Goal: Information Seeking & Learning: Compare options

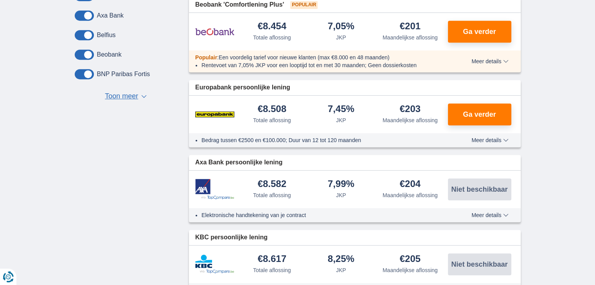
scroll to position [313, 0]
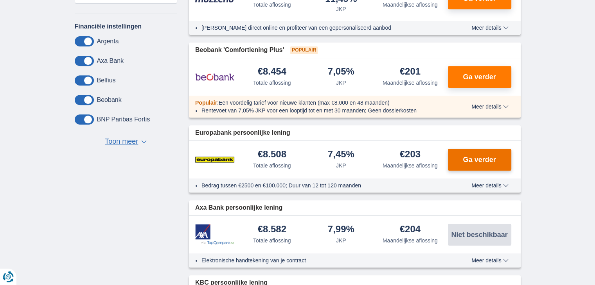
drag, startPoint x: 481, startPoint y: 155, endPoint x: 476, endPoint y: 155, distance: 5.1
click at [478, 156] on span "Ga verder" at bounding box center [479, 159] width 33 height 7
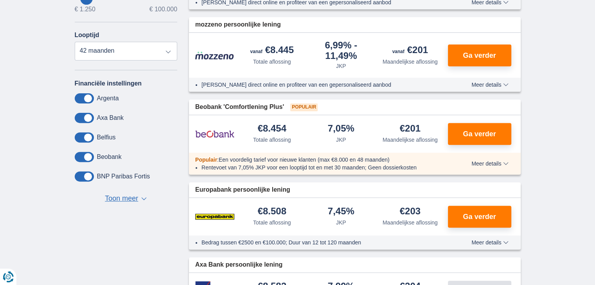
scroll to position [352, 0]
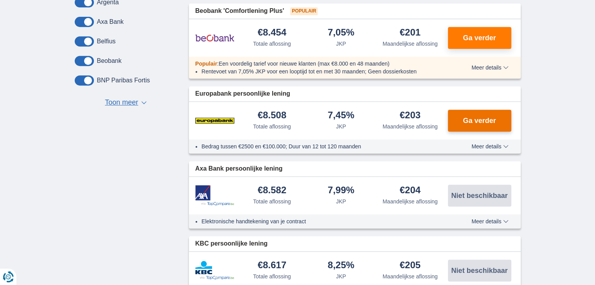
click at [491, 117] on span "Ga verder" at bounding box center [479, 120] width 33 height 7
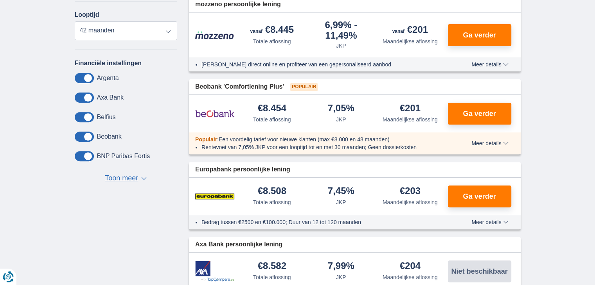
scroll to position [274, 0]
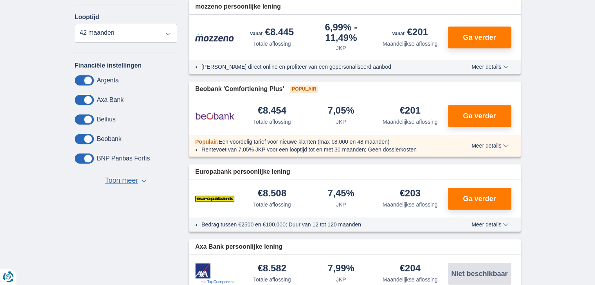
click at [88, 101] on span at bounding box center [84, 100] width 19 height 10
click at [0, 0] on input "checkbox" at bounding box center [0, 0] width 0 height 0
click at [83, 95] on span at bounding box center [84, 100] width 19 height 10
click at [0, 0] on input "checkbox" at bounding box center [0, 0] width 0 height 0
click at [142, 179] on span "▼" at bounding box center [143, 180] width 5 height 3
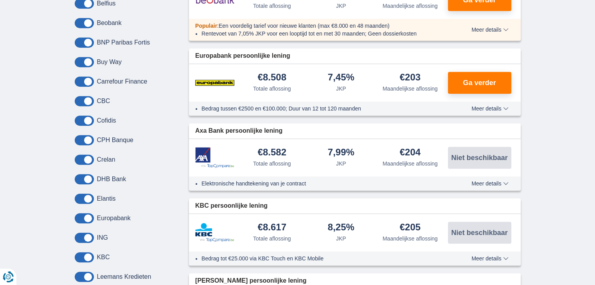
scroll to position [391, 0]
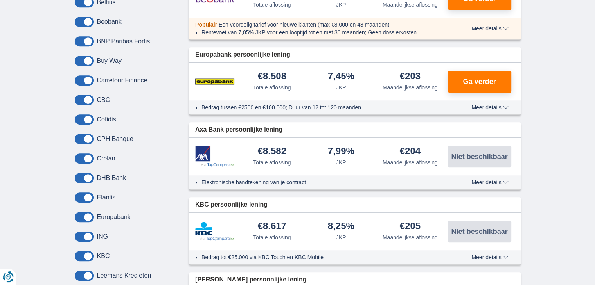
click at [89, 78] on span at bounding box center [84, 80] width 19 height 10
click at [0, 0] on input "checkbox" at bounding box center [0, 0] width 0 height 0
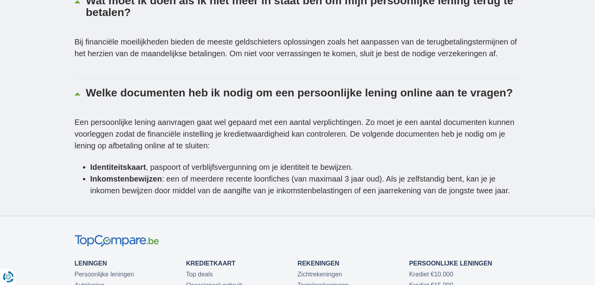
scroll to position [2385, 0]
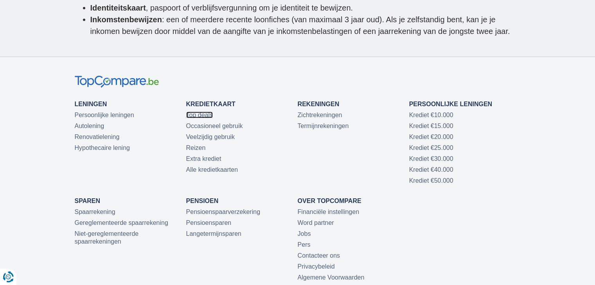
click at [200, 112] on link "Top deals" at bounding box center [199, 115] width 27 height 7
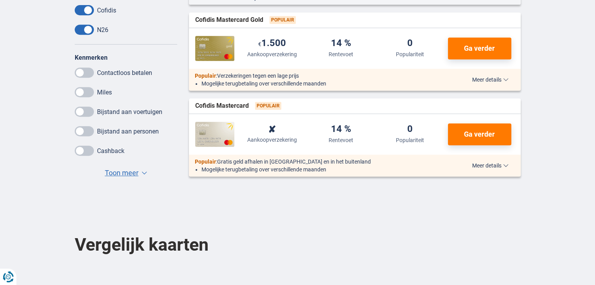
scroll to position [352, 0]
